Goal: Transaction & Acquisition: Download file/media

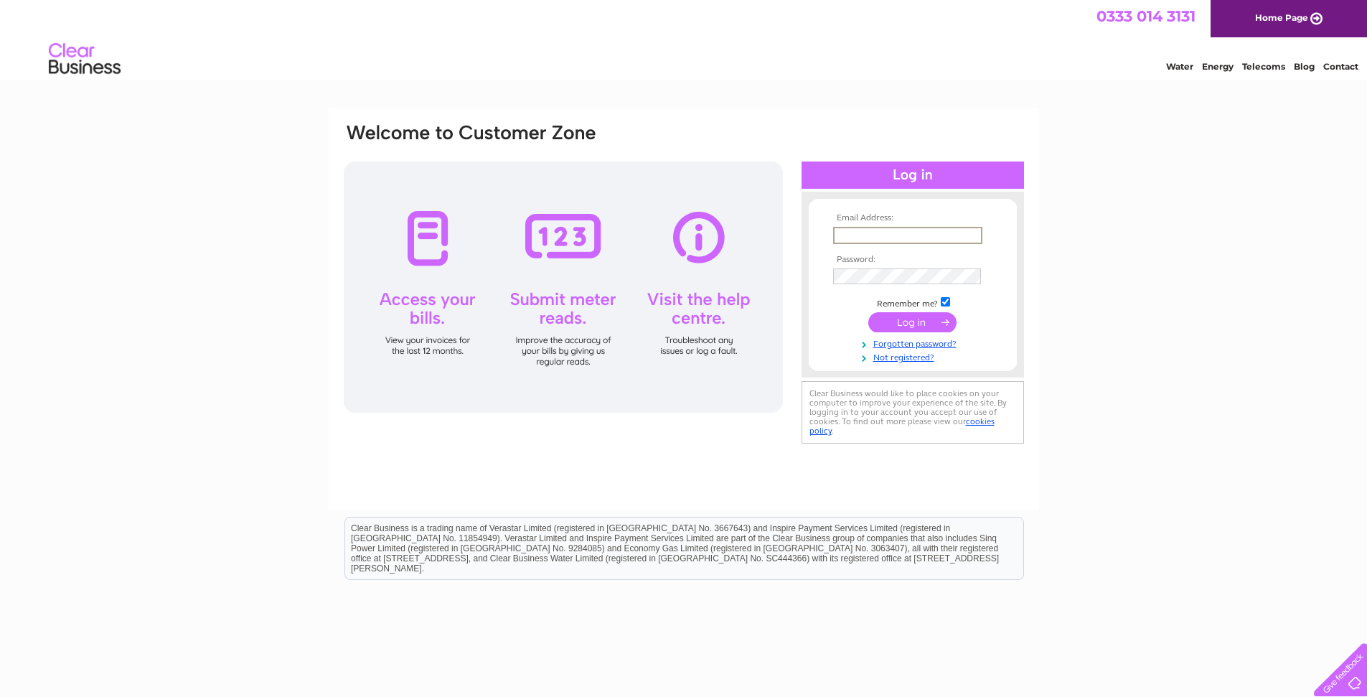
click at [856, 234] on input "text" at bounding box center [907, 235] width 149 height 17
type input "accounts@abrahamhousepreston.co.uk"
click at [915, 324] on input "submit" at bounding box center [912, 321] width 88 height 20
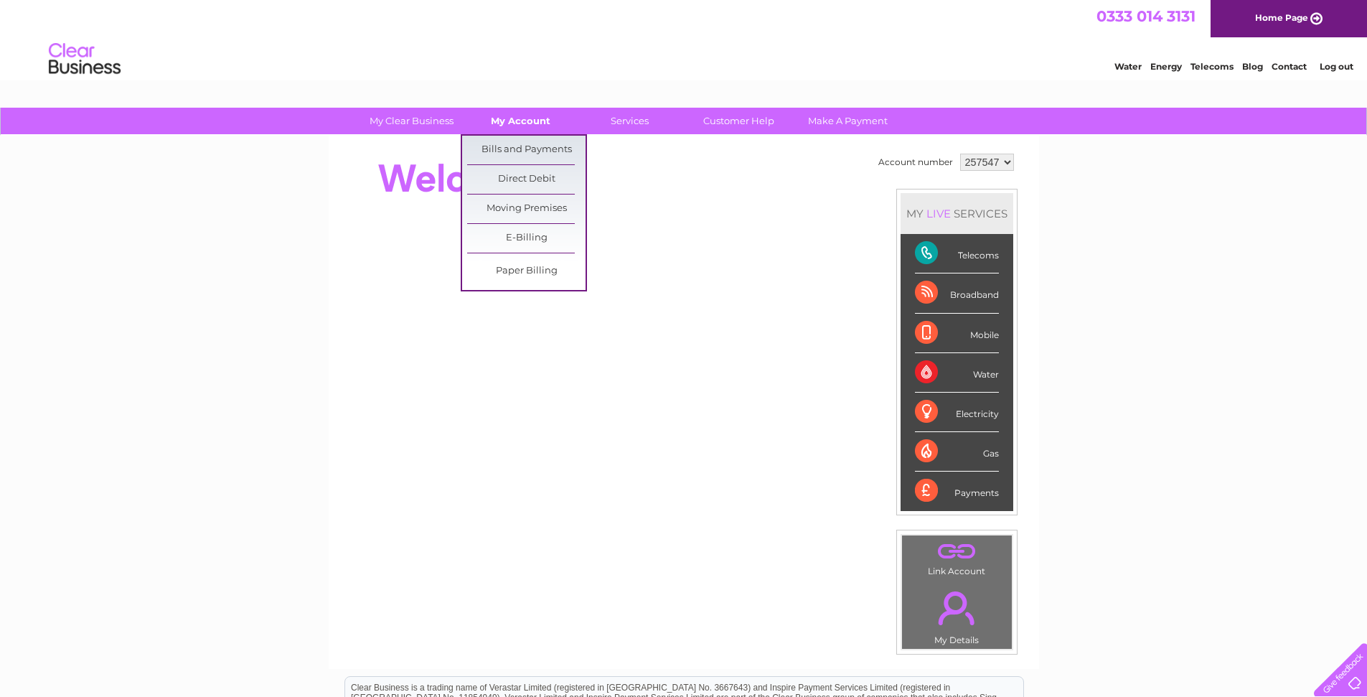
click at [514, 121] on link "My Account" at bounding box center [520, 121] width 118 height 27
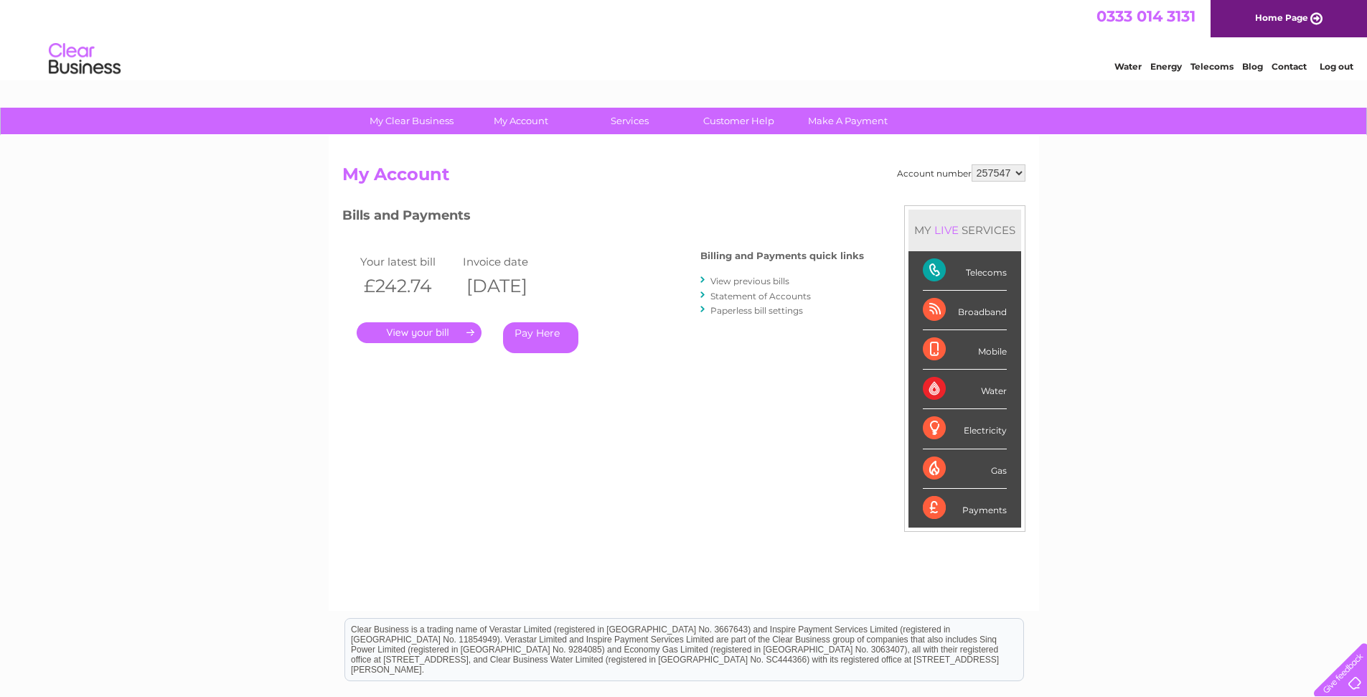
click at [754, 283] on link "View previous bills" at bounding box center [749, 280] width 79 height 11
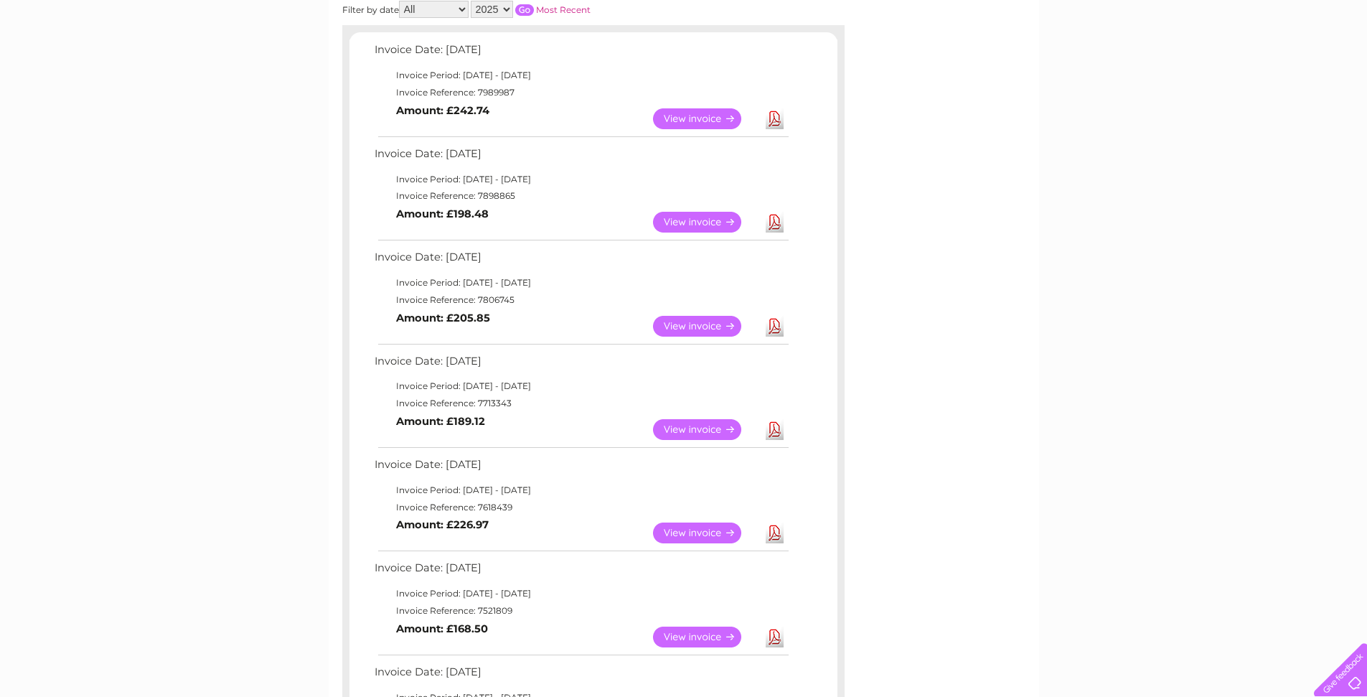
scroll to position [258, 0]
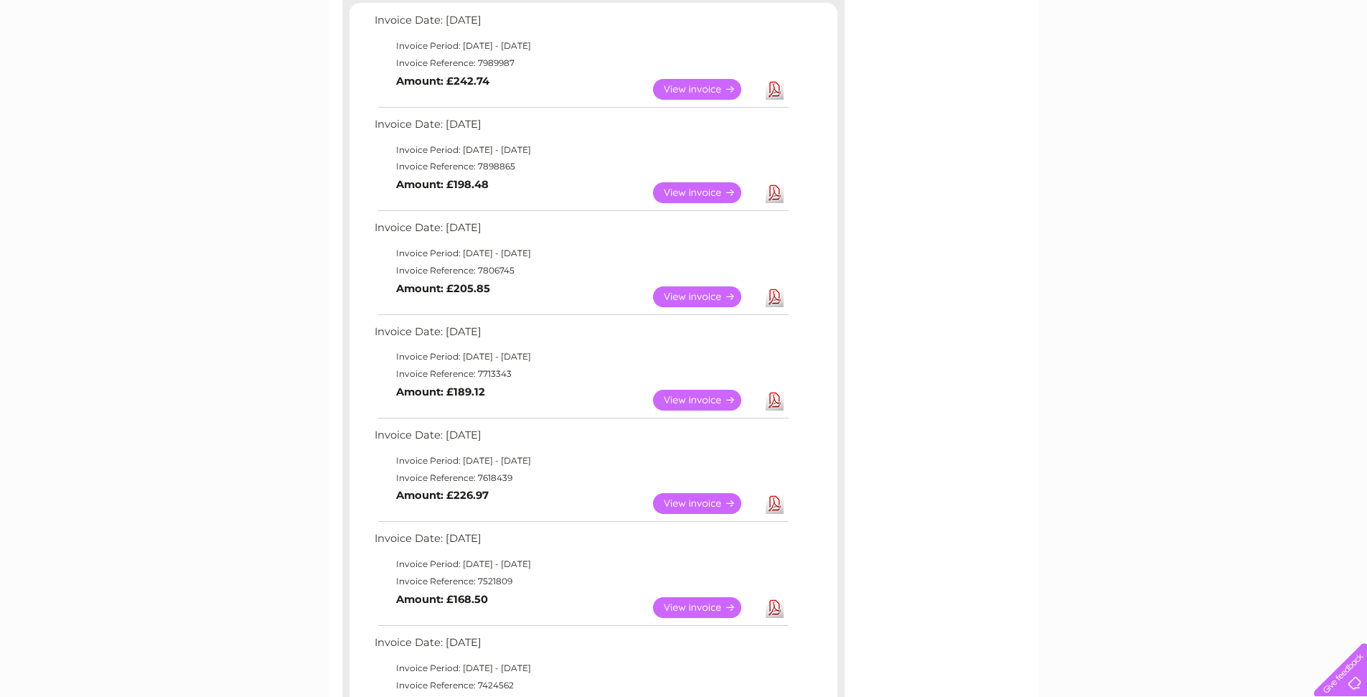
click at [771, 84] on link "Download" at bounding box center [774, 89] width 18 height 21
click at [777, 193] on link "Download" at bounding box center [774, 192] width 18 height 21
click at [771, 297] on link "Download" at bounding box center [774, 296] width 18 height 21
click at [774, 400] on link "Download" at bounding box center [774, 400] width 18 height 21
click at [771, 509] on link "Download" at bounding box center [774, 503] width 18 height 21
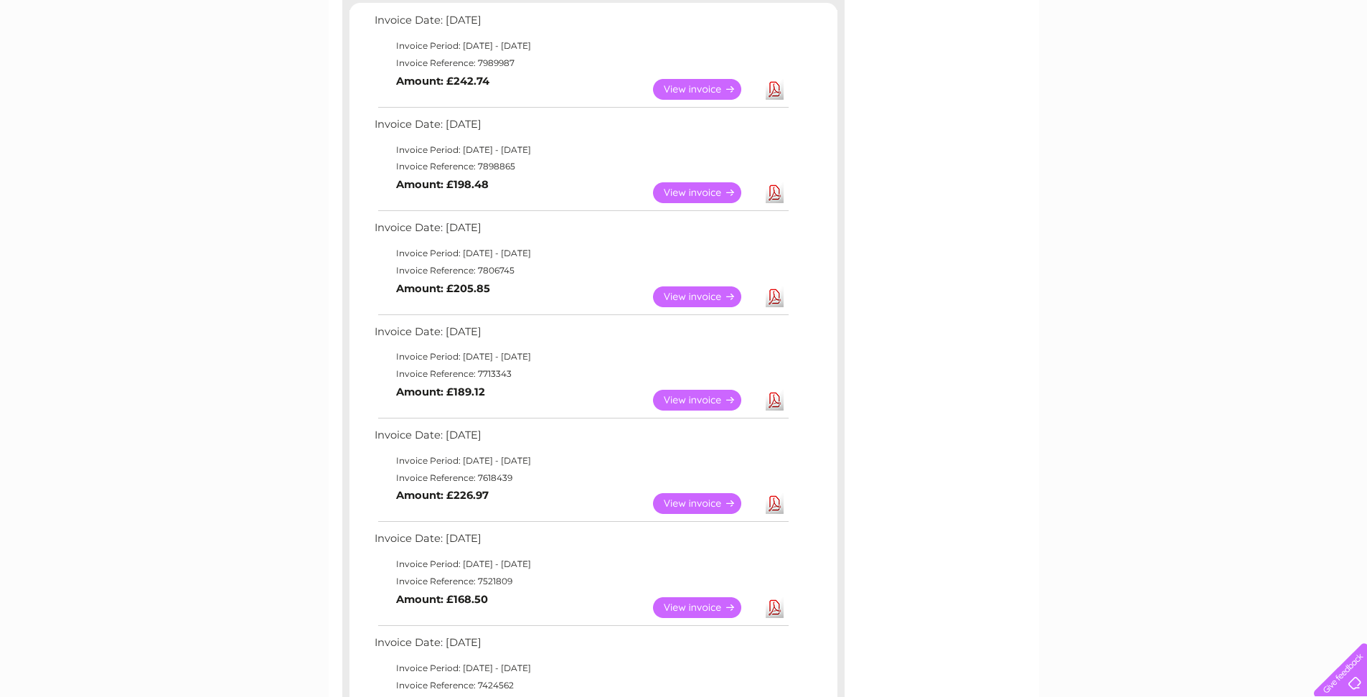
click at [771, 604] on link "Download" at bounding box center [774, 607] width 18 height 21
